Goal: Task Accomplishment & Management: Manage account settings

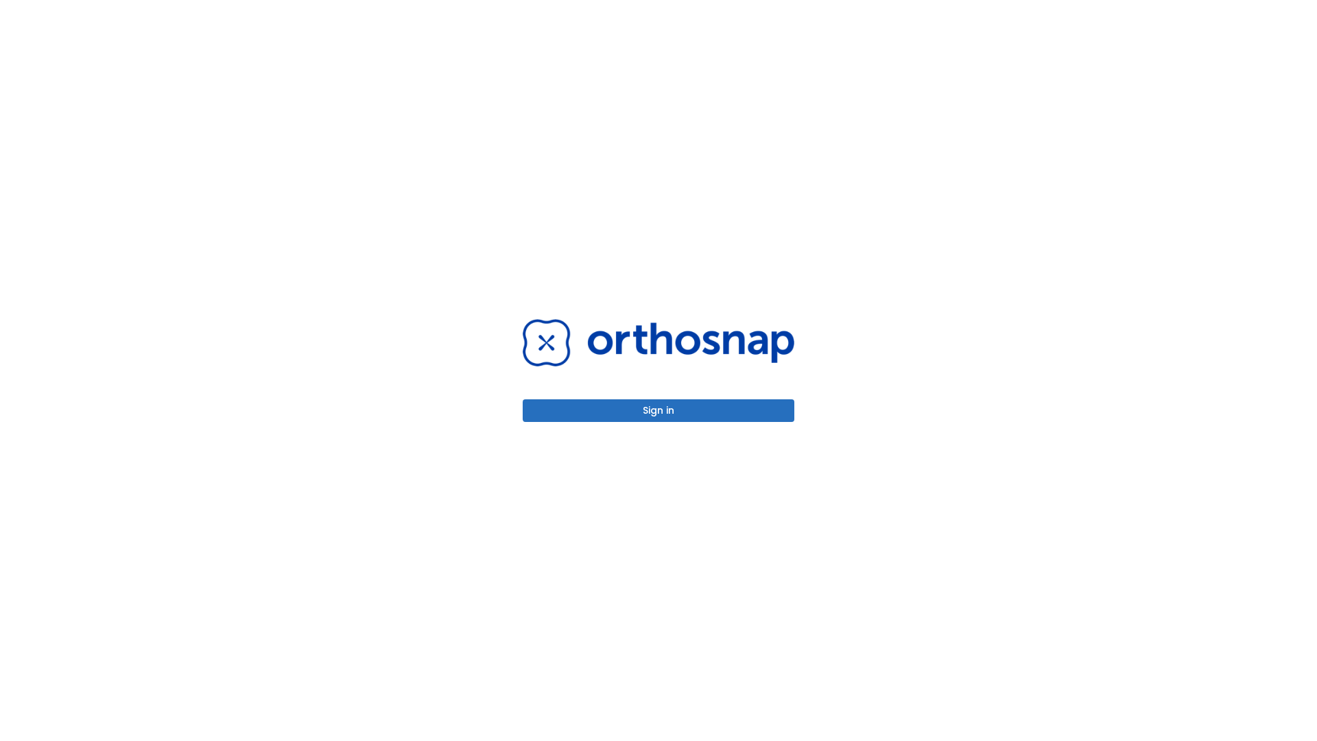
click at [658, 410] on button "Sign in" at bounding box center [659, 410] width 272 height 23
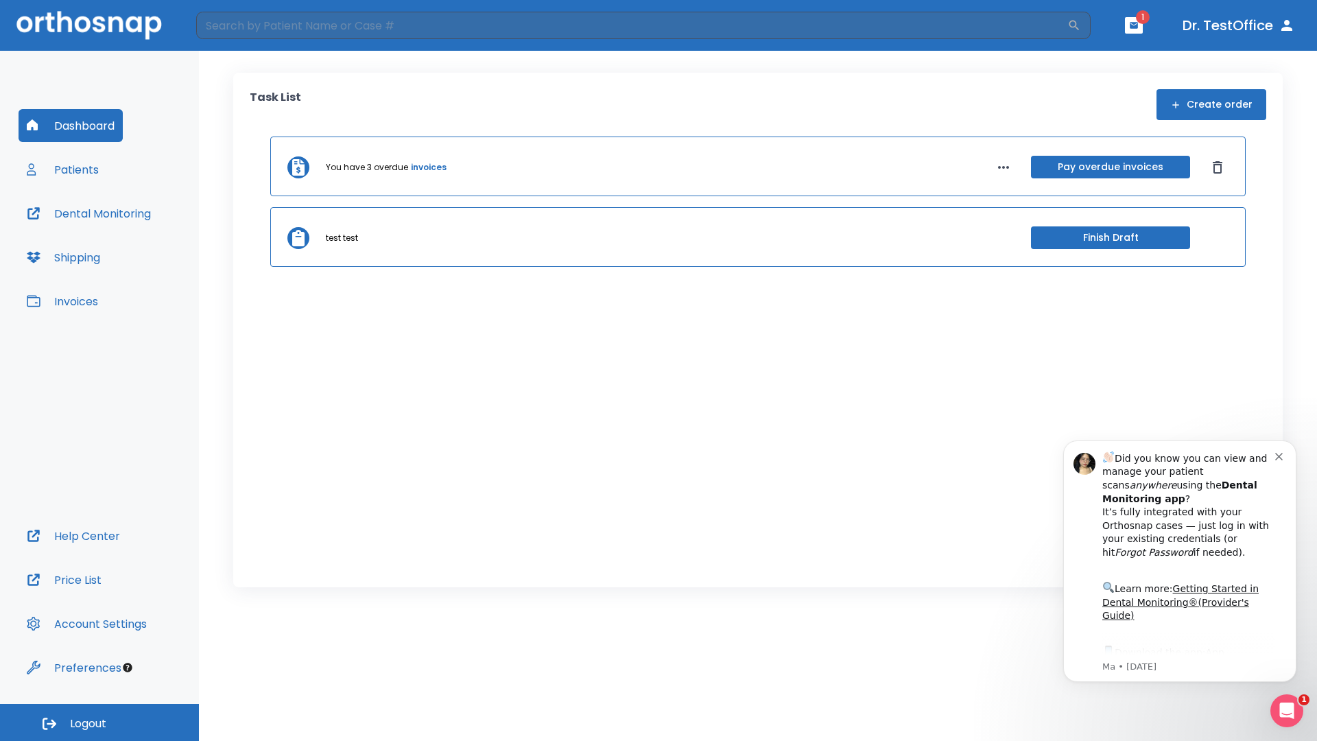
click at [99, 722] on span "Logout" at bounding box center [88, 723] width 36 height 15
